Goal: Task Accomplishment & Management: Manage account settings

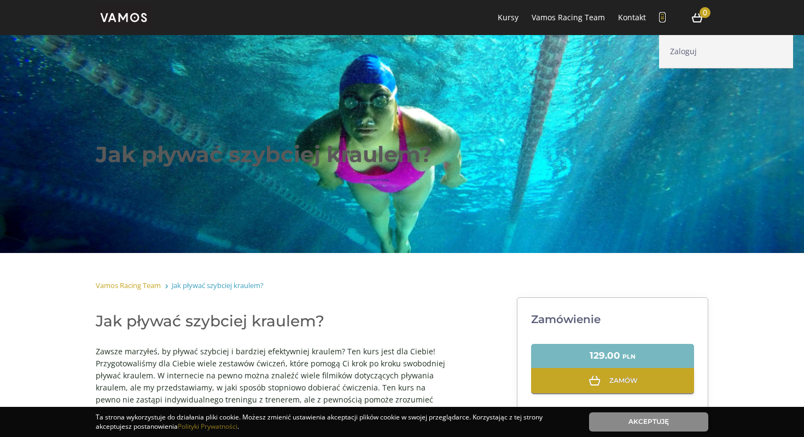
click at [664, 17] on icon at bounding box center [662, 18] width 7 height 8
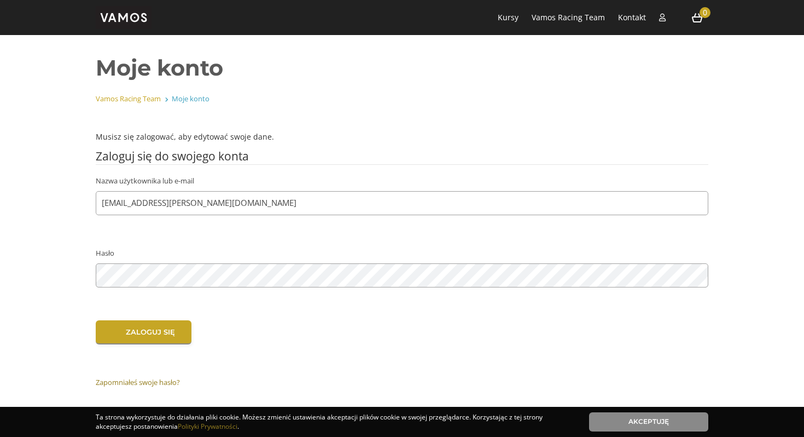
type input "[EMAIL_ADDRESS][PERSON_NAME][DOMAIN_NAME]"
click at [152, 331] on input "Zaloguj się" at bounding box center [144, 332] width 96 height 25
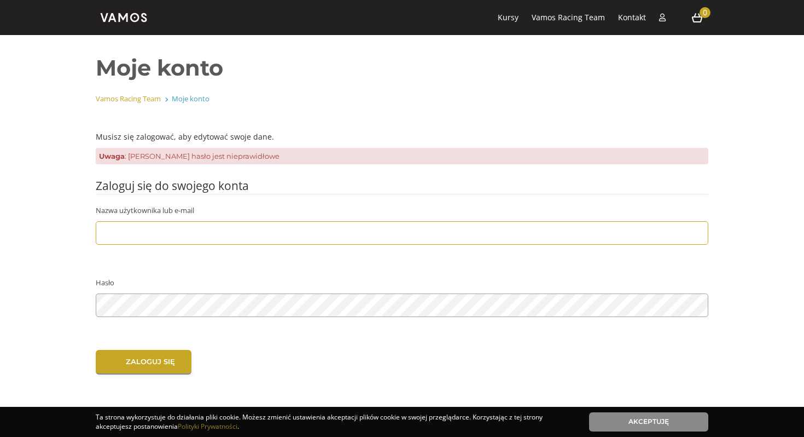
click at [128, 229] on input "Nazwa użytkownika lub e-mail" at bounding box center [402, 233] width 613 height 24
click at [128, 232] on input "Nazwa użytkownika lub e-mail" at bounding box center [402, 233] width 613 height 24
type input "[EMAIL_ADDRESS][PERSON_NAME][DOMAIN_NAME]"
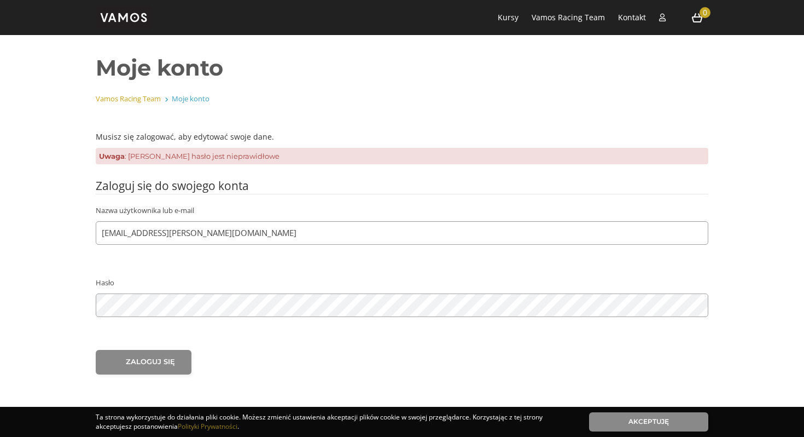
click at [142, 364] on input "Zaloguj się" at bounding box center [144, 362] width 96 height 25
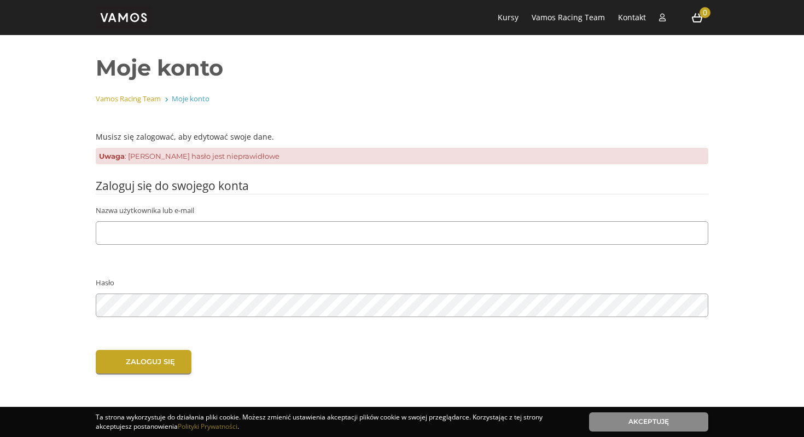
click at [142, 364] on input "Zaloguj się" at bounding box center [144, 362] width 96 height 25
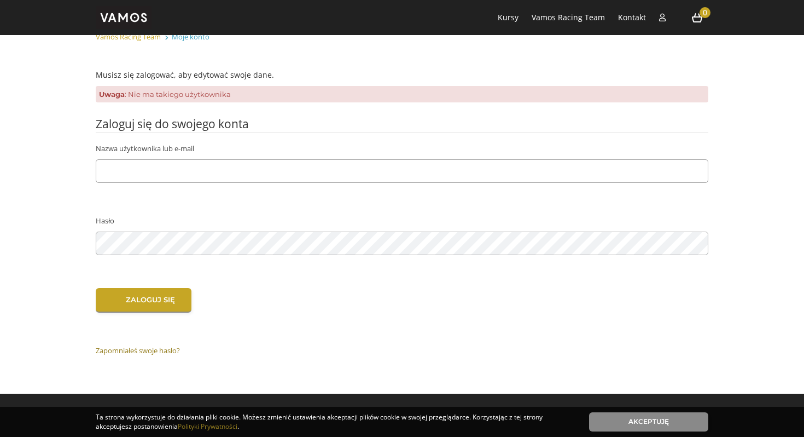
scroll to position [63, 0]
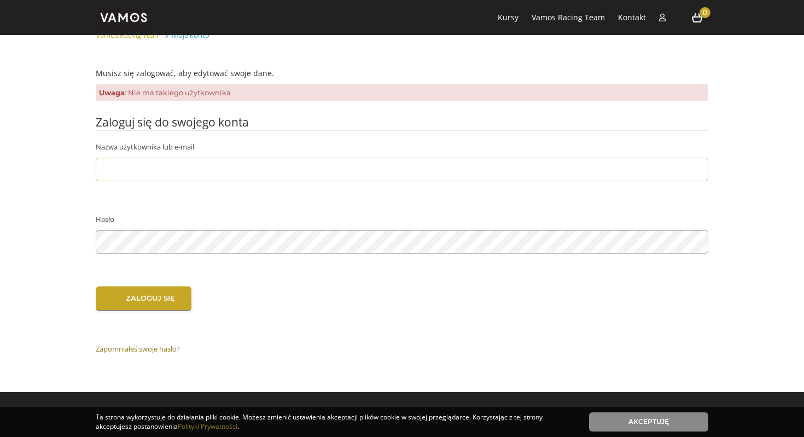
click at [173, 169] on input "Nazwa użytkownika lub e-mail" at bounding box center [402, 170] width 613 height 24
type input "[EMAIL_ADDRESS][PERSON_NAME][DOMAIN_NAME]"
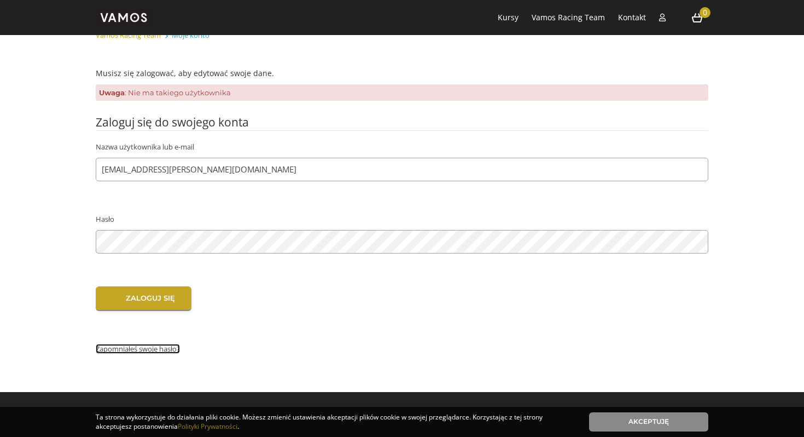
click at [129, 346] on link "Zapomniałeś swoje hasło?" at bounding box center [138, 349] width 84 height 10
